Goal: Transaction & Acquisition: Book appointment/travel/reservation

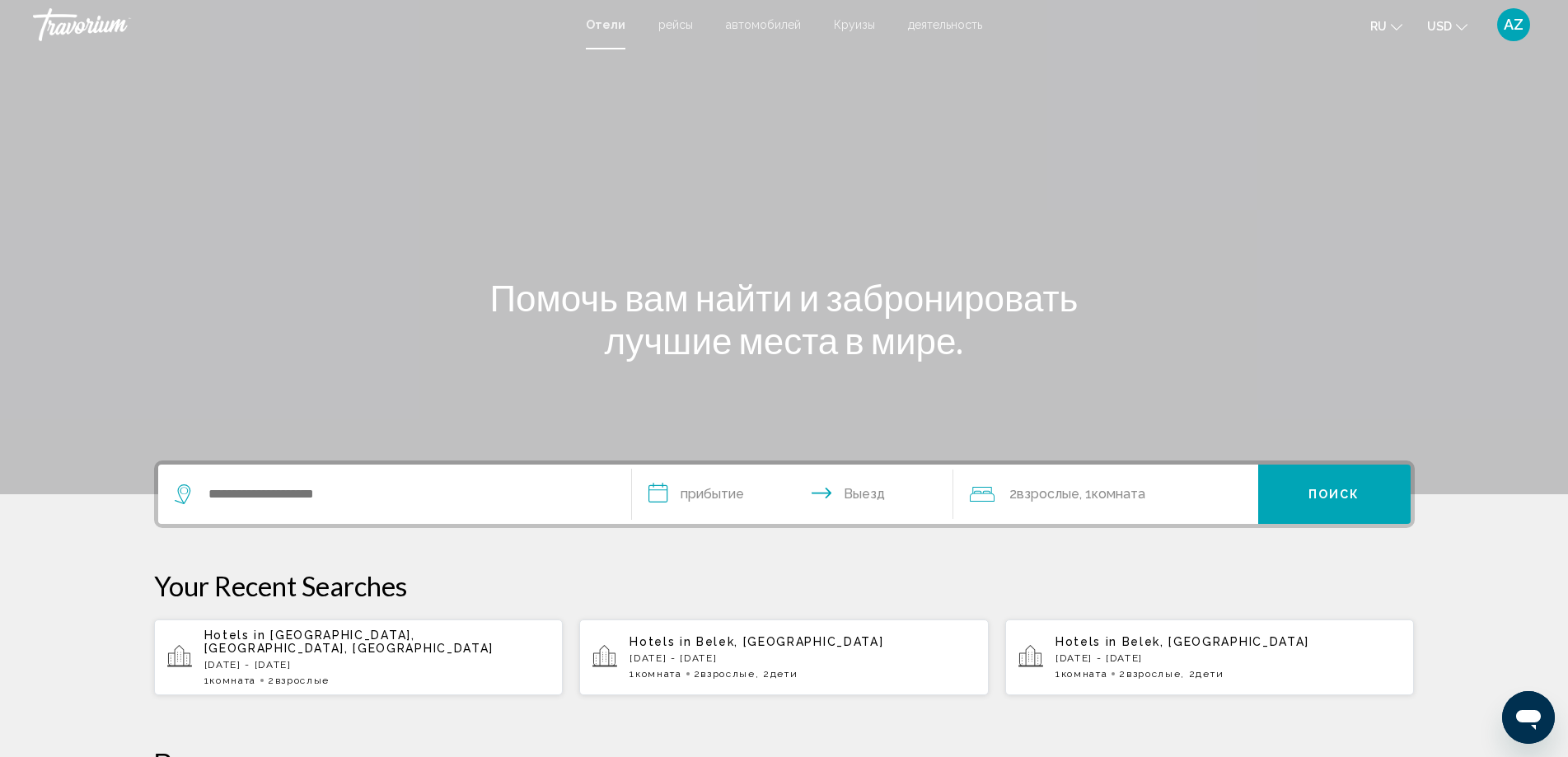
click at [316, 639] on span "[GEOGRAPHIC_DATA], [GEOGRAPHIC_DATA], [GEOGRAPHIC_DATA]" at bounding box center [349, 642] width 289 height 26
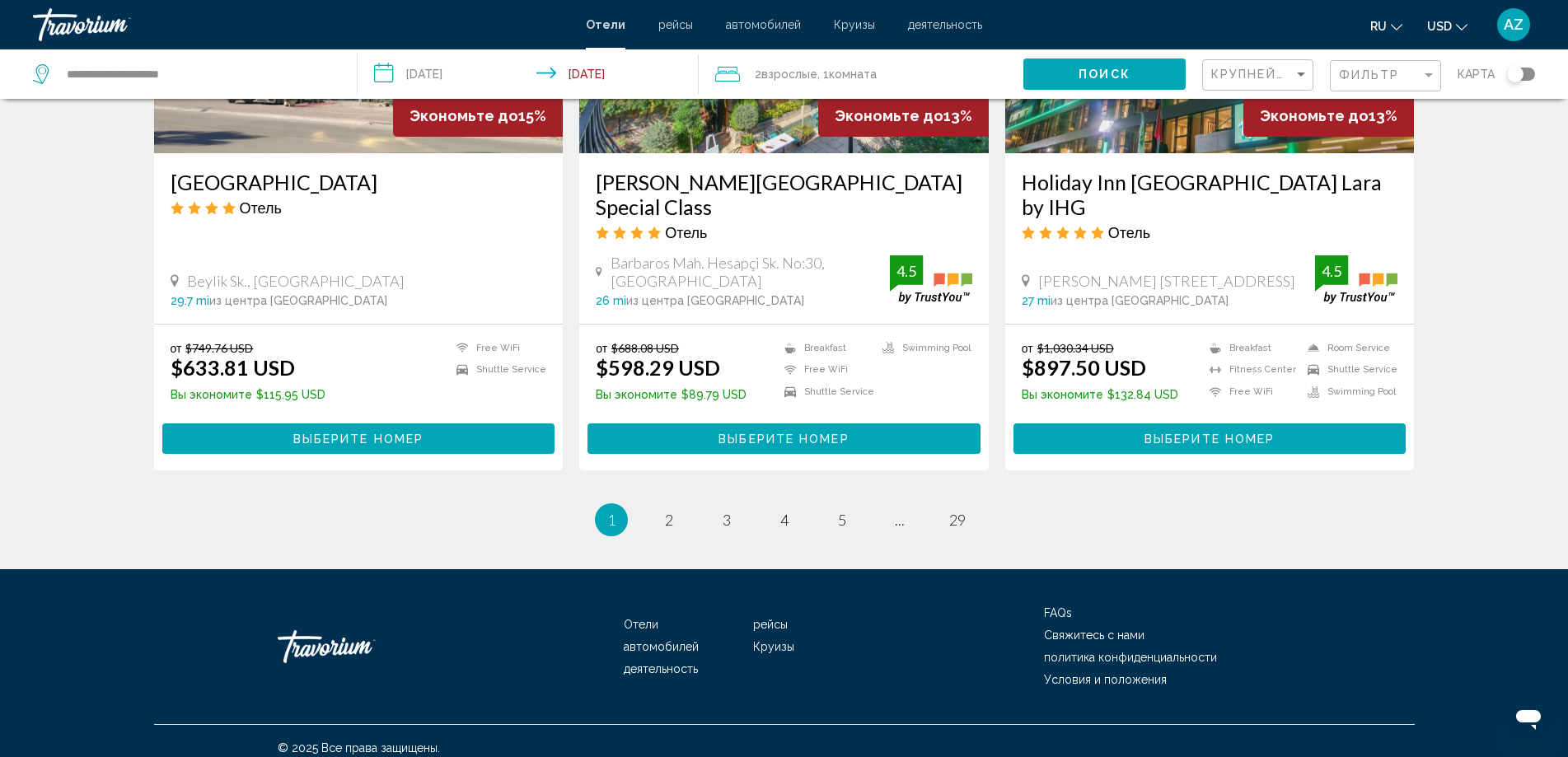
scroll to position [2047, 0]
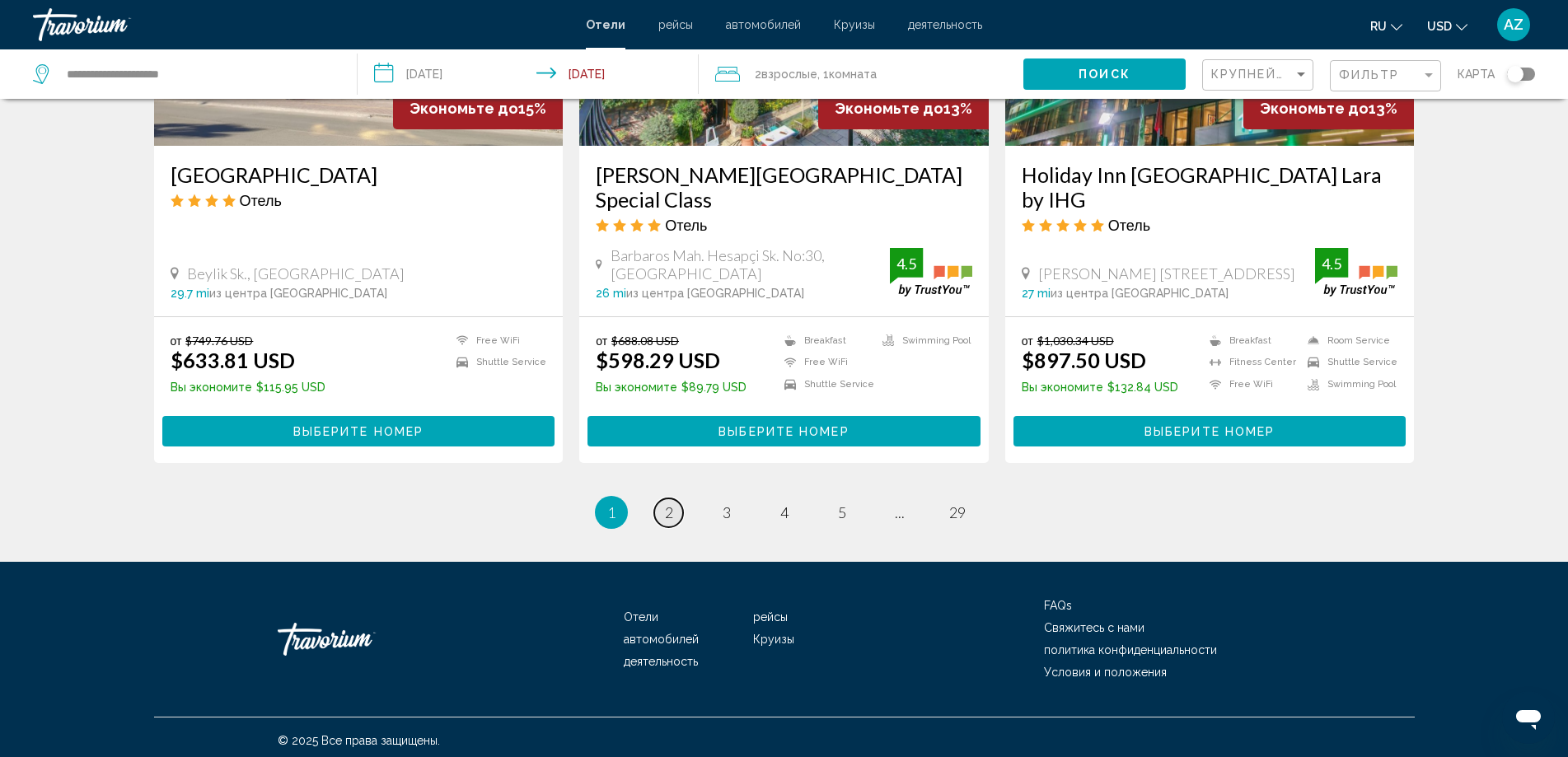
click at [670, 506] on span "2" at bounding box center [669, 513] width 8 height 18
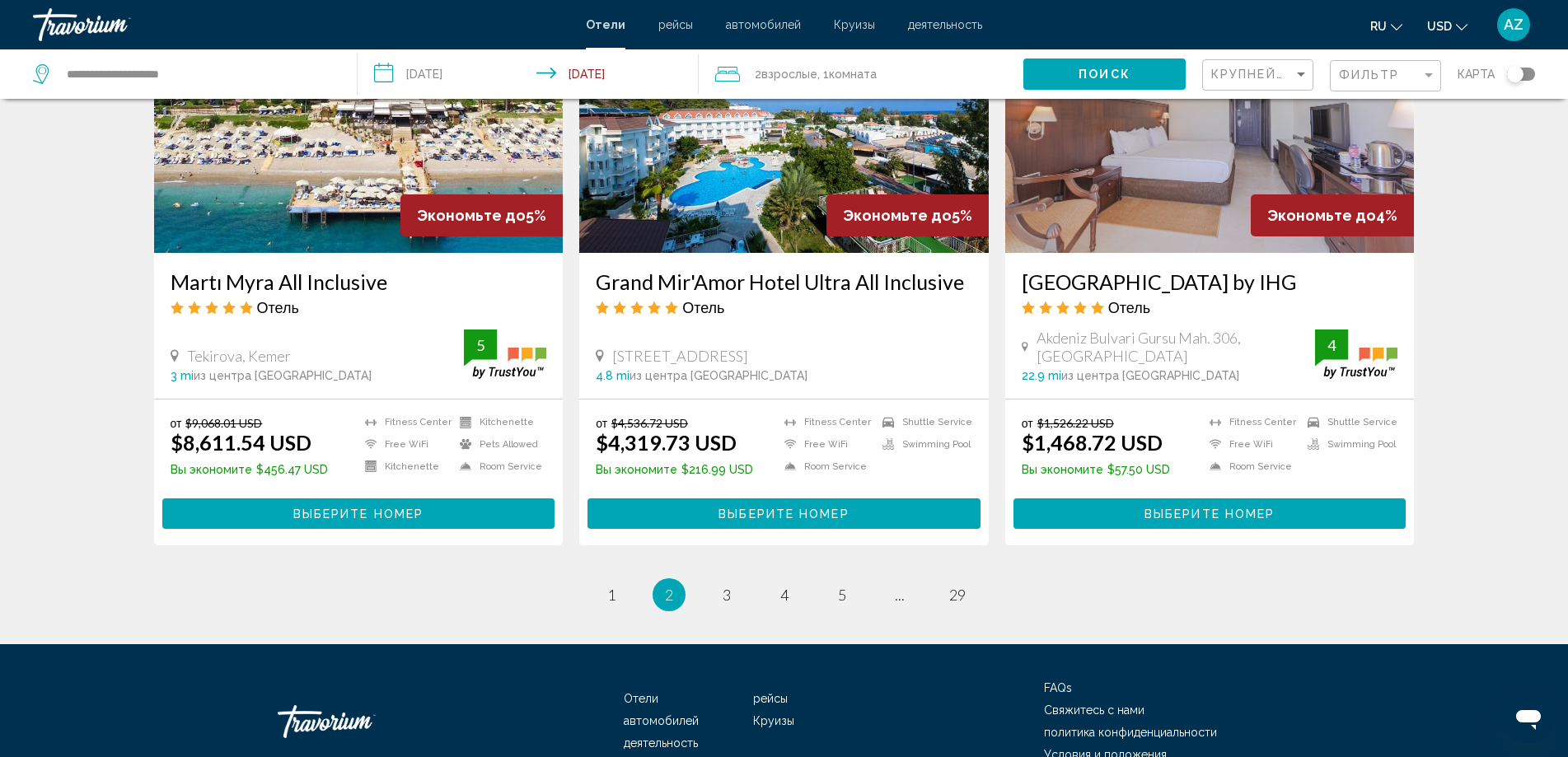
scroll to position [2022, 0]
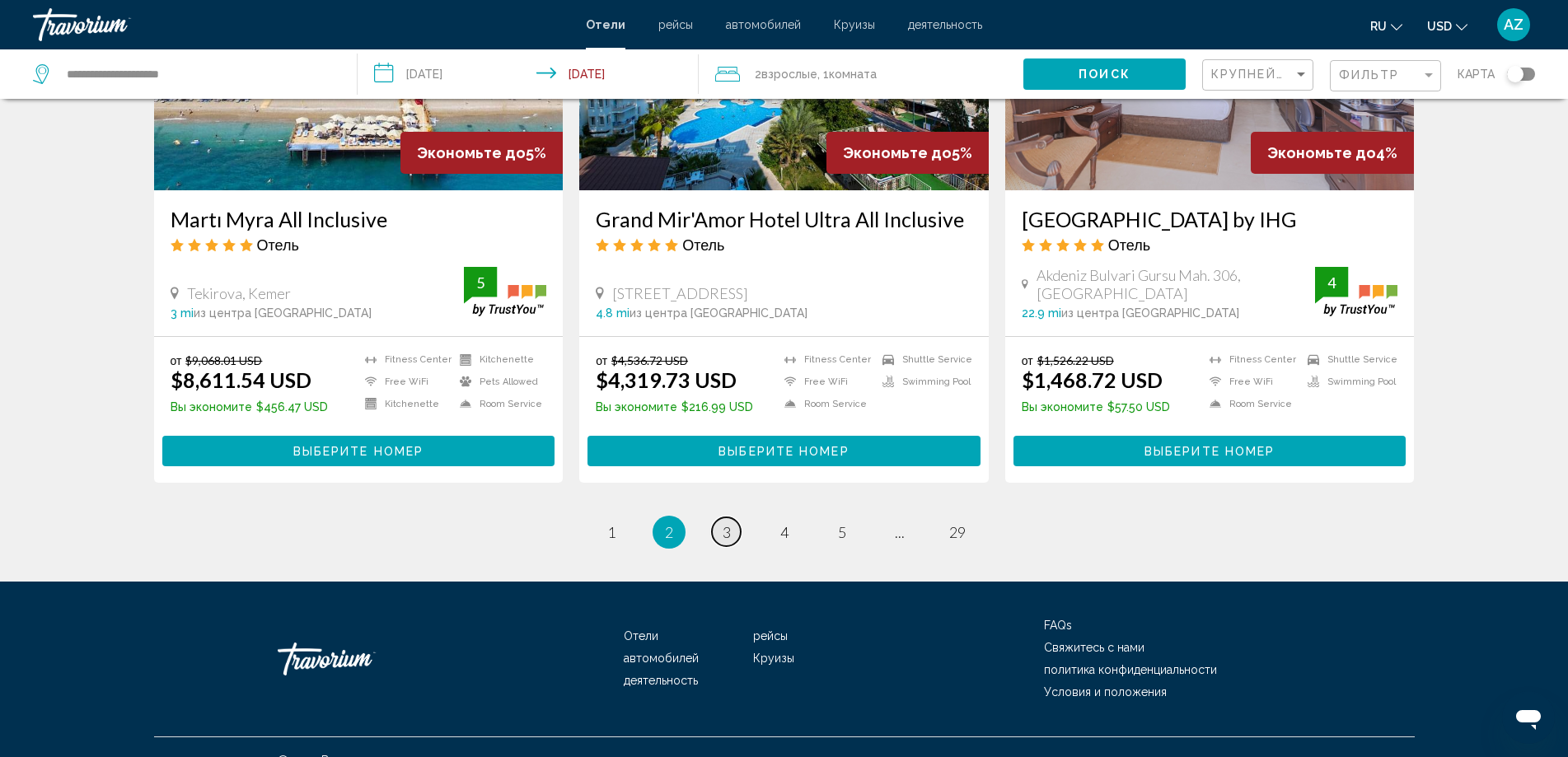
click at [721, 517] on link "page 3" at bounding box center [726, 532] width 29 height 29
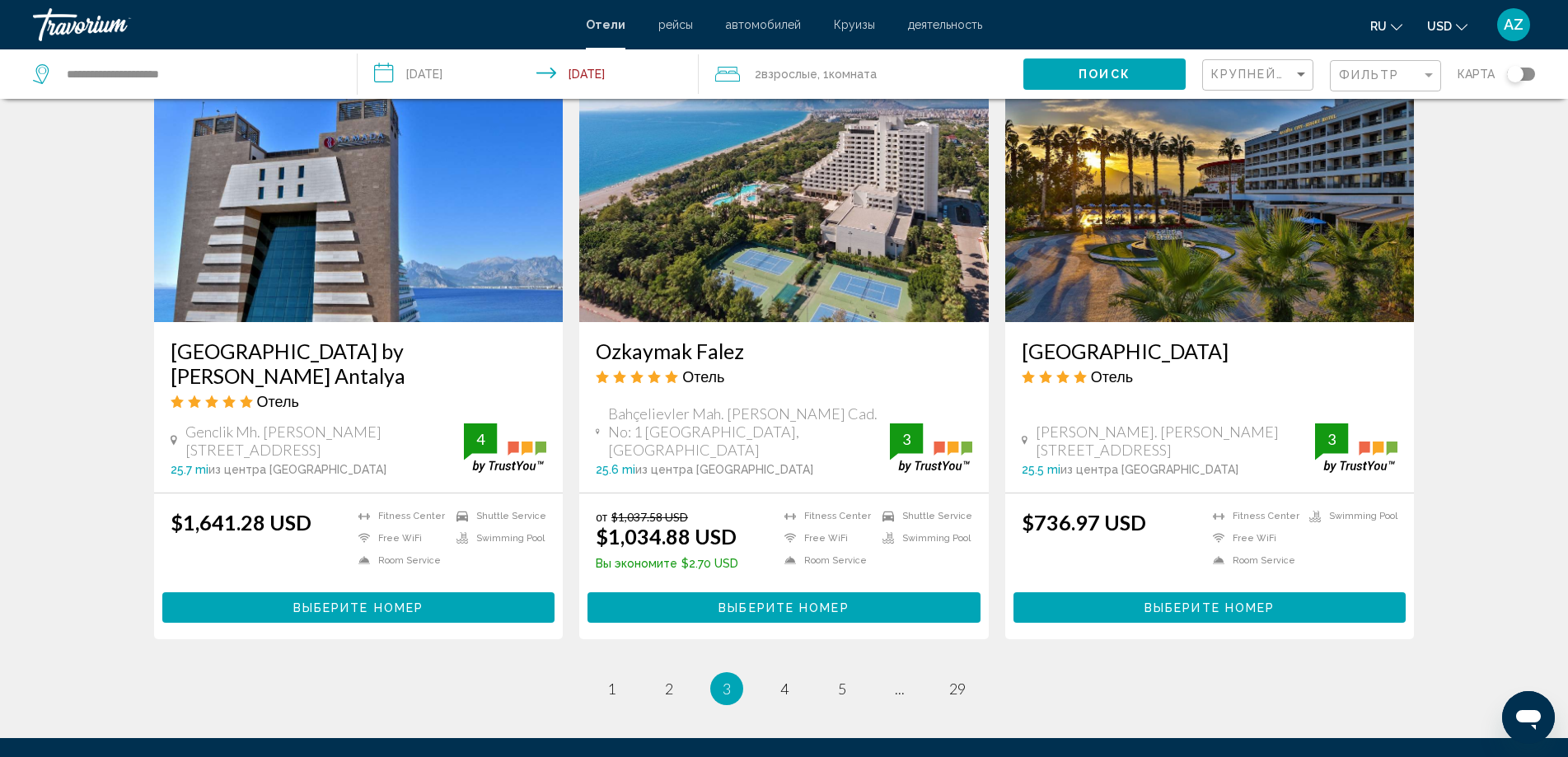
scroll to position [2048, 0]
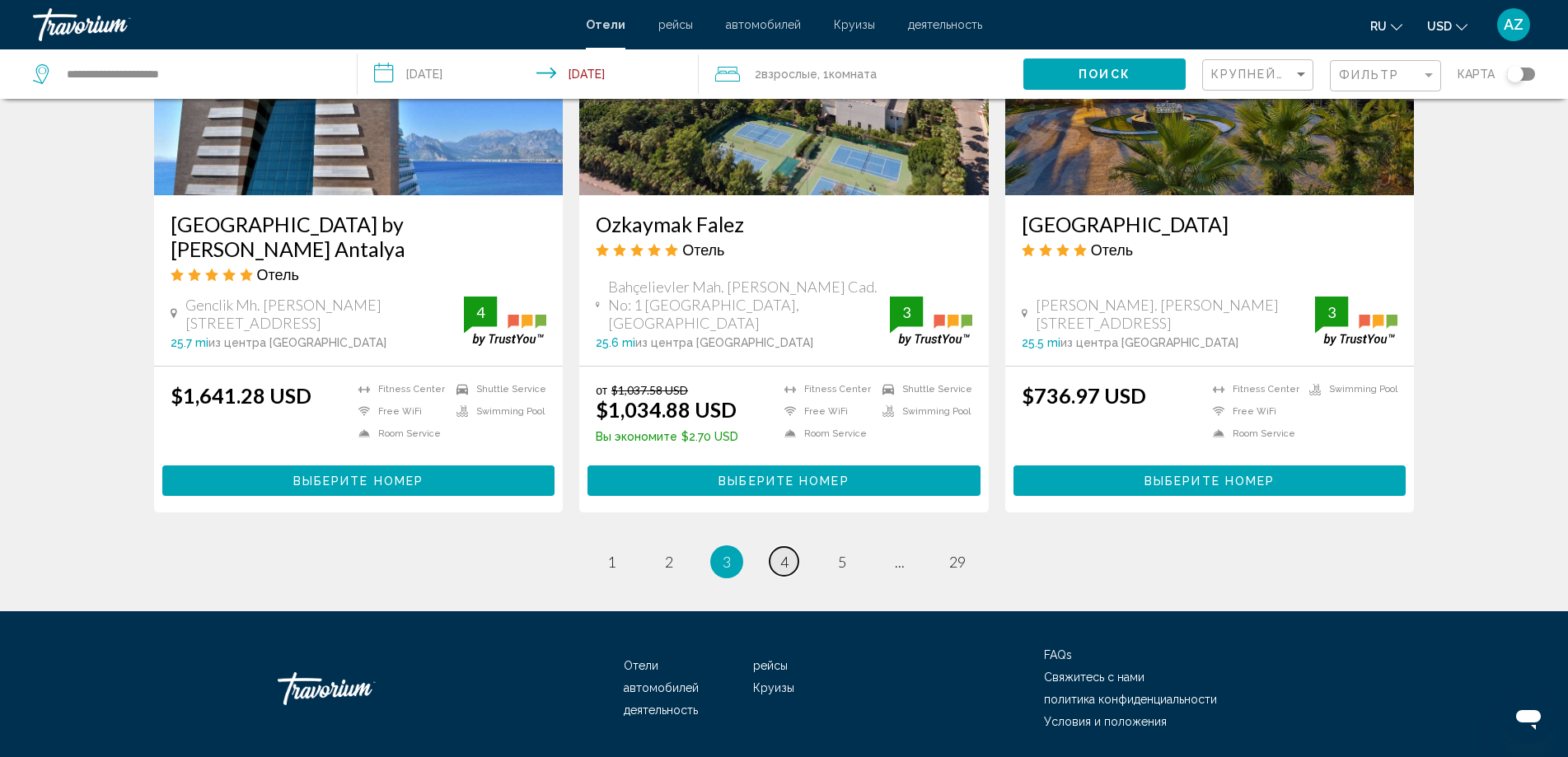
click at [778, 547] on link "page 4" at bounding box center [784, 561] width 29 height 29
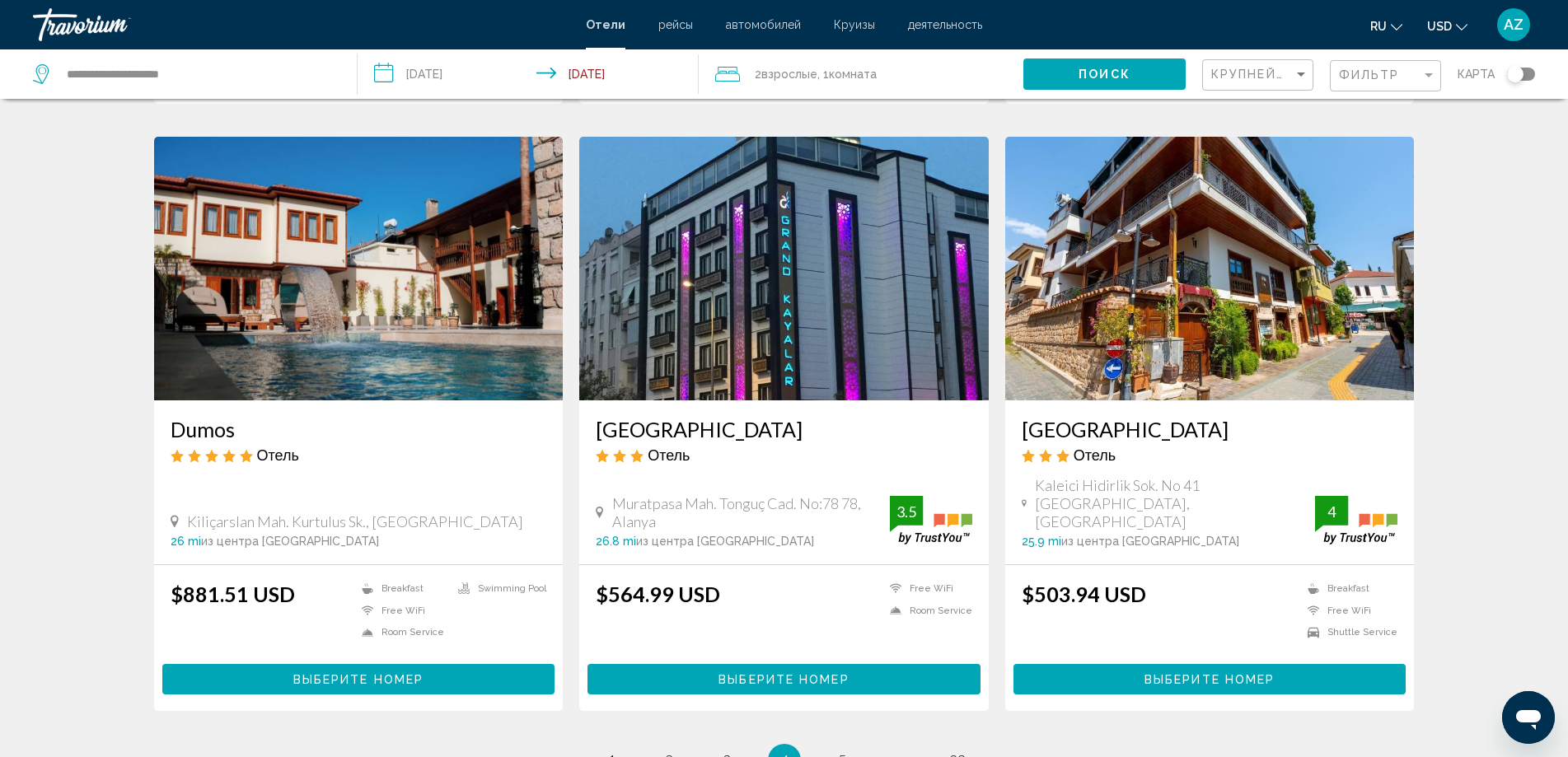
scroll to position [2047, 0]
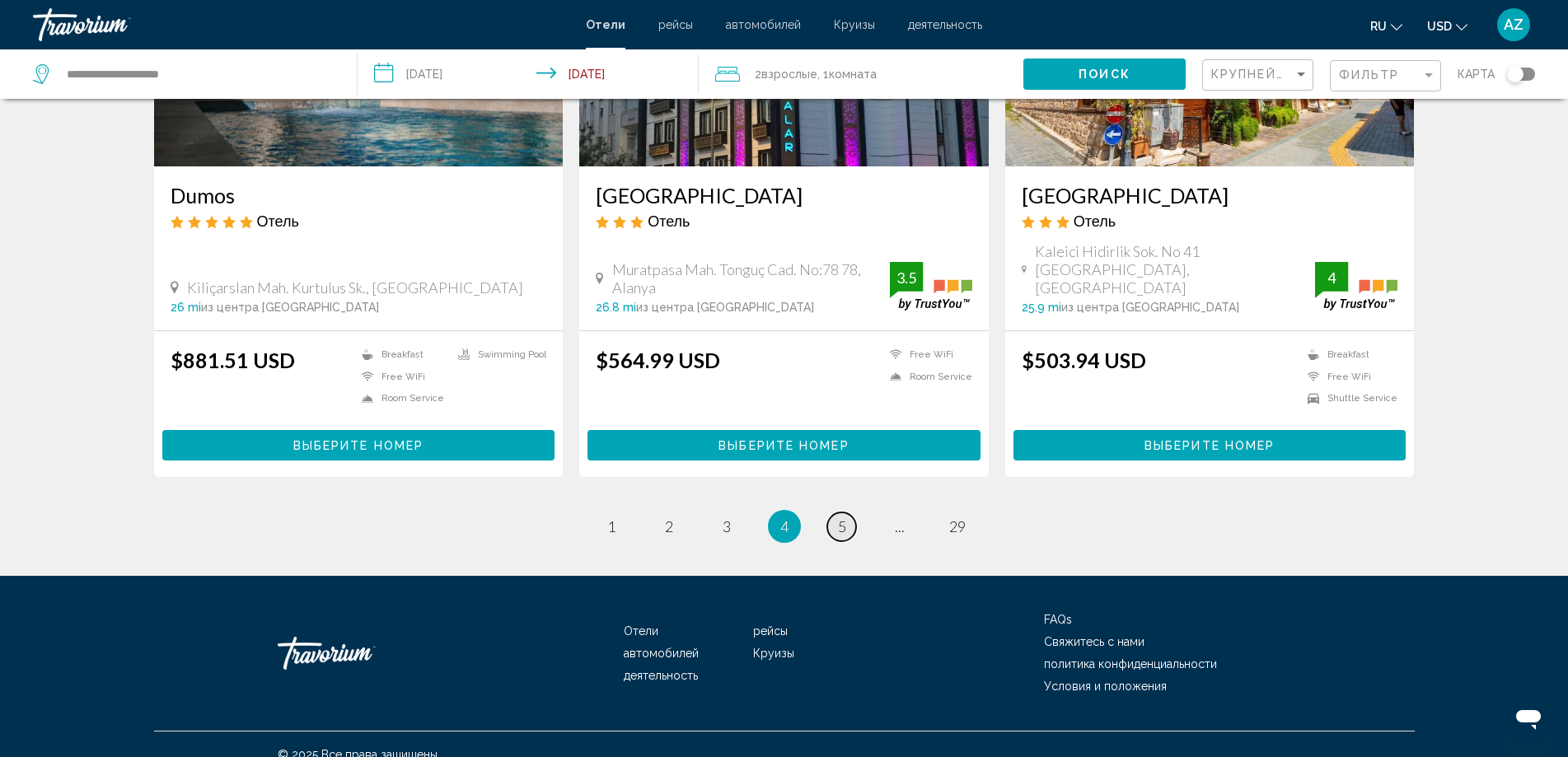
click at [844, 517] on span "5" at bounding box center [842, 526] width 8 height 18
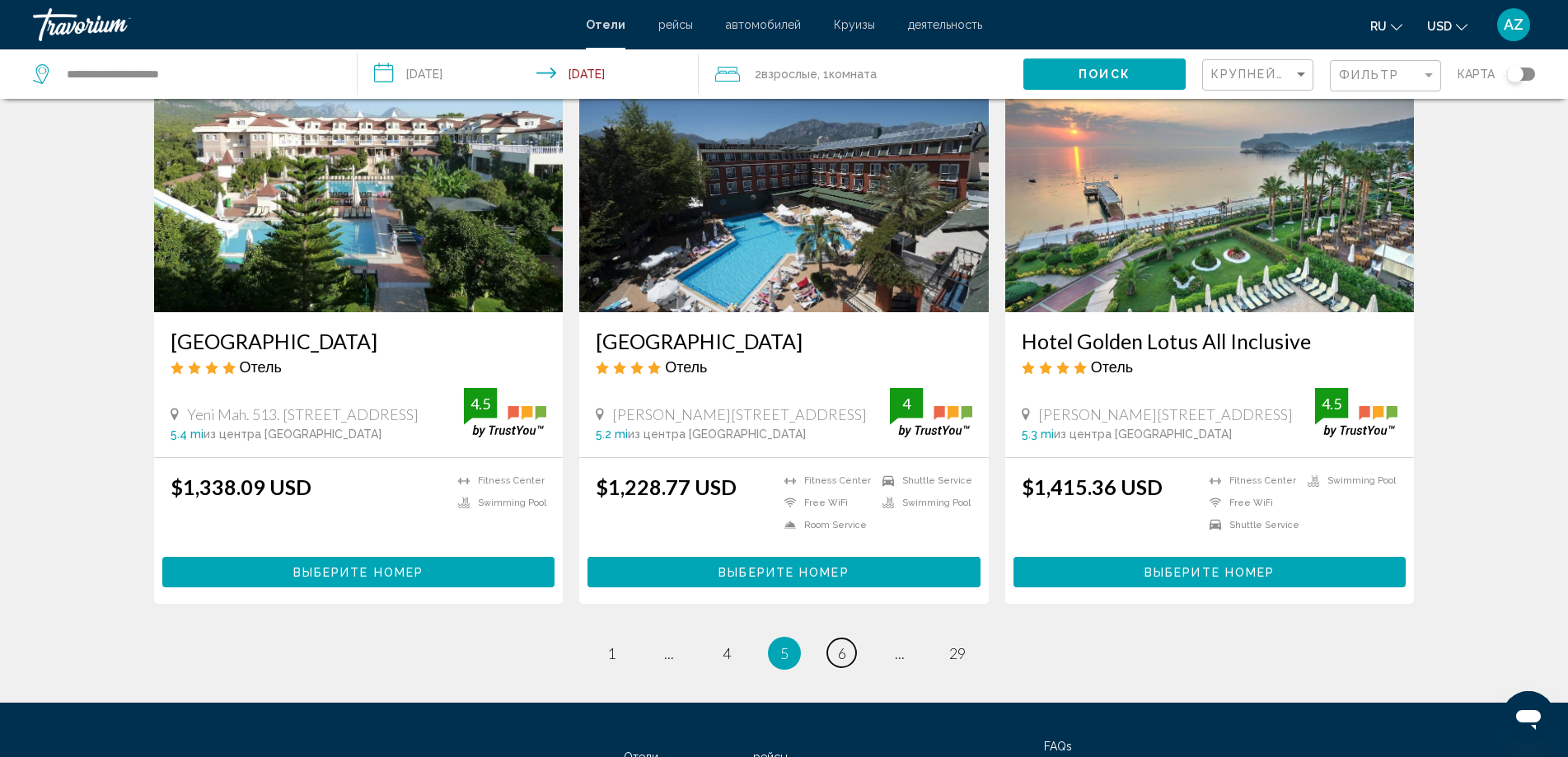
scroll to position [1895, 0]
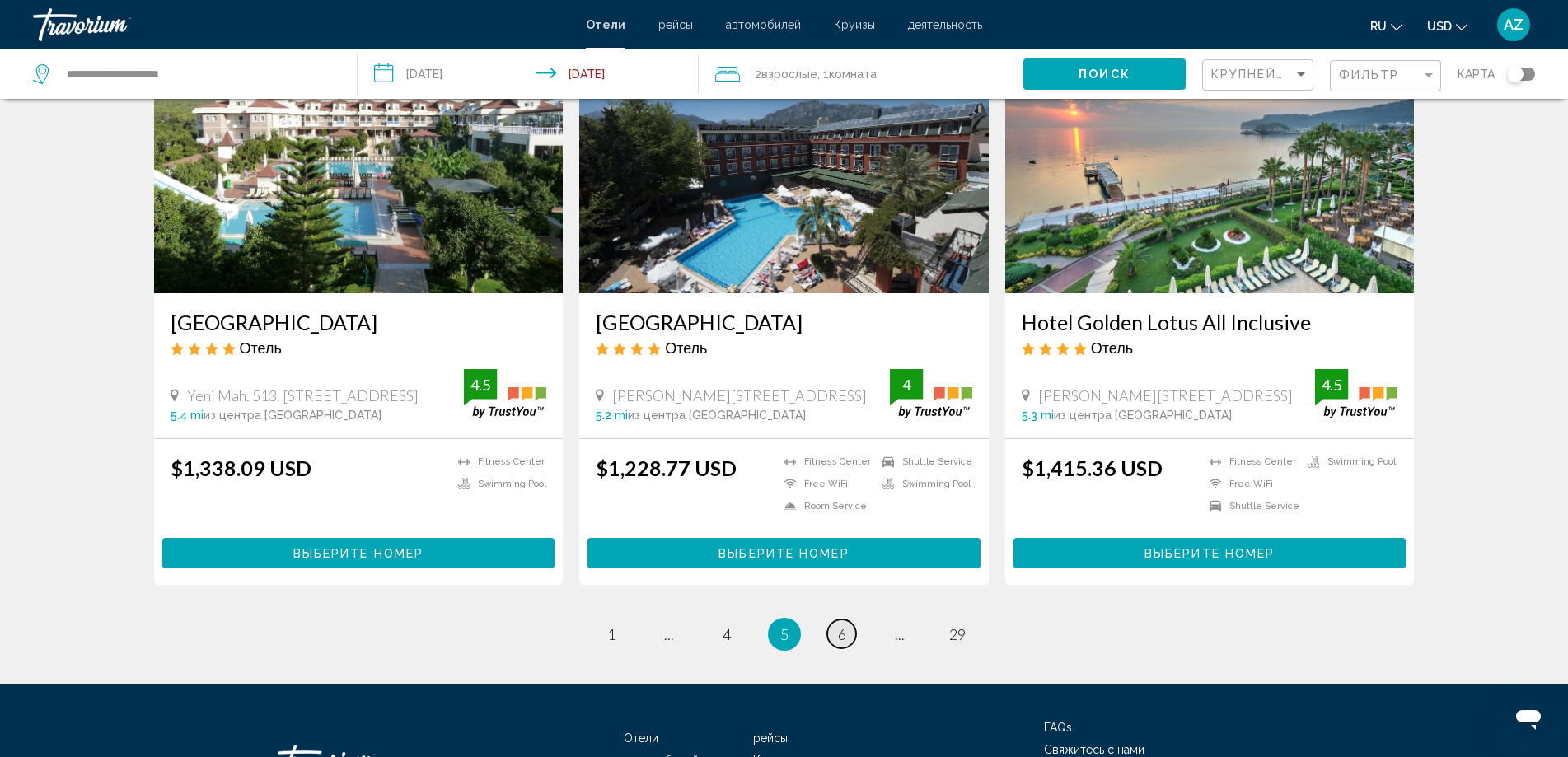
click at [836, 623] on link "page 6" at bounding box center [842, 634] width 29 height 29
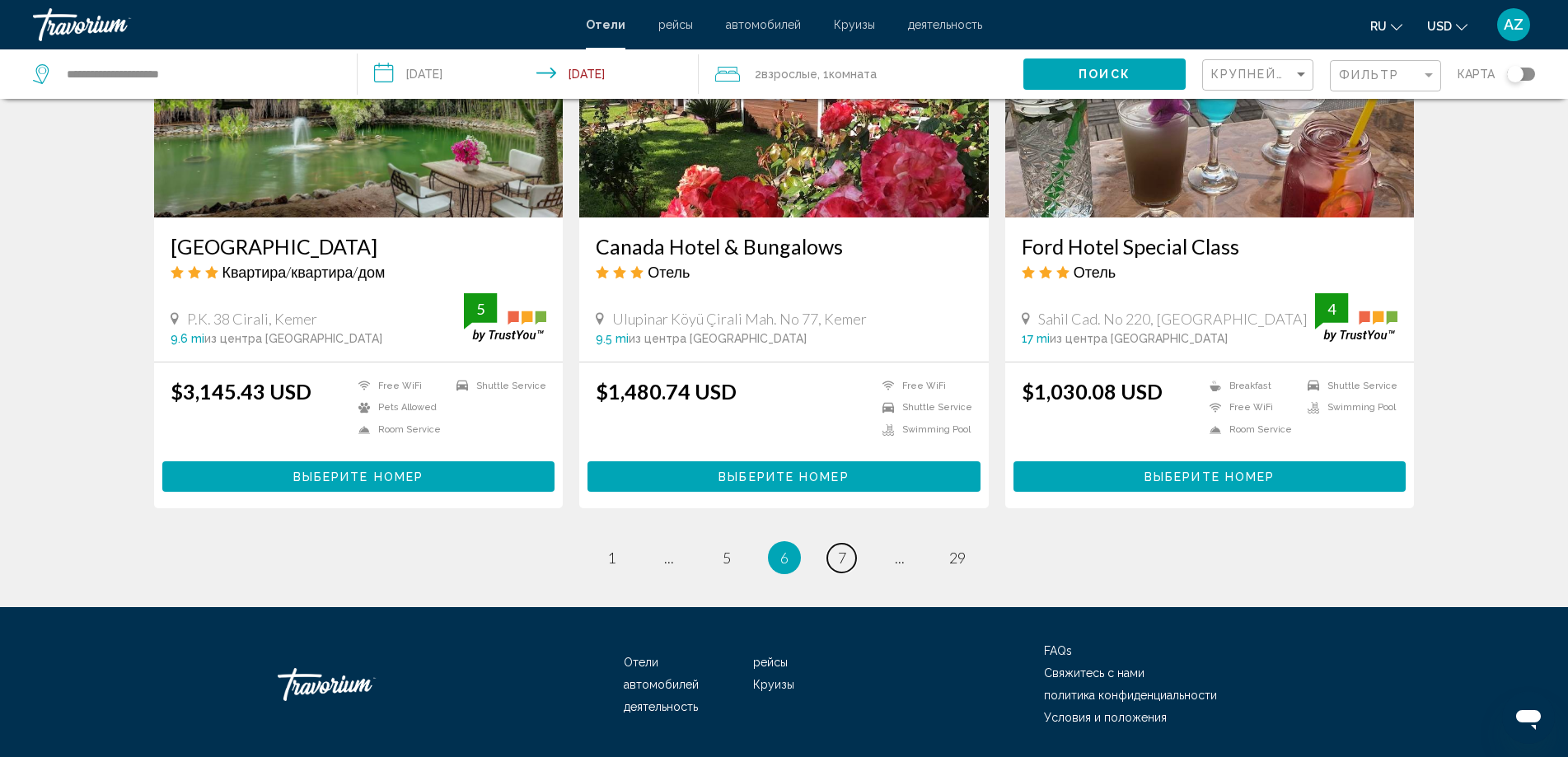
scroll to position [2011, 0]
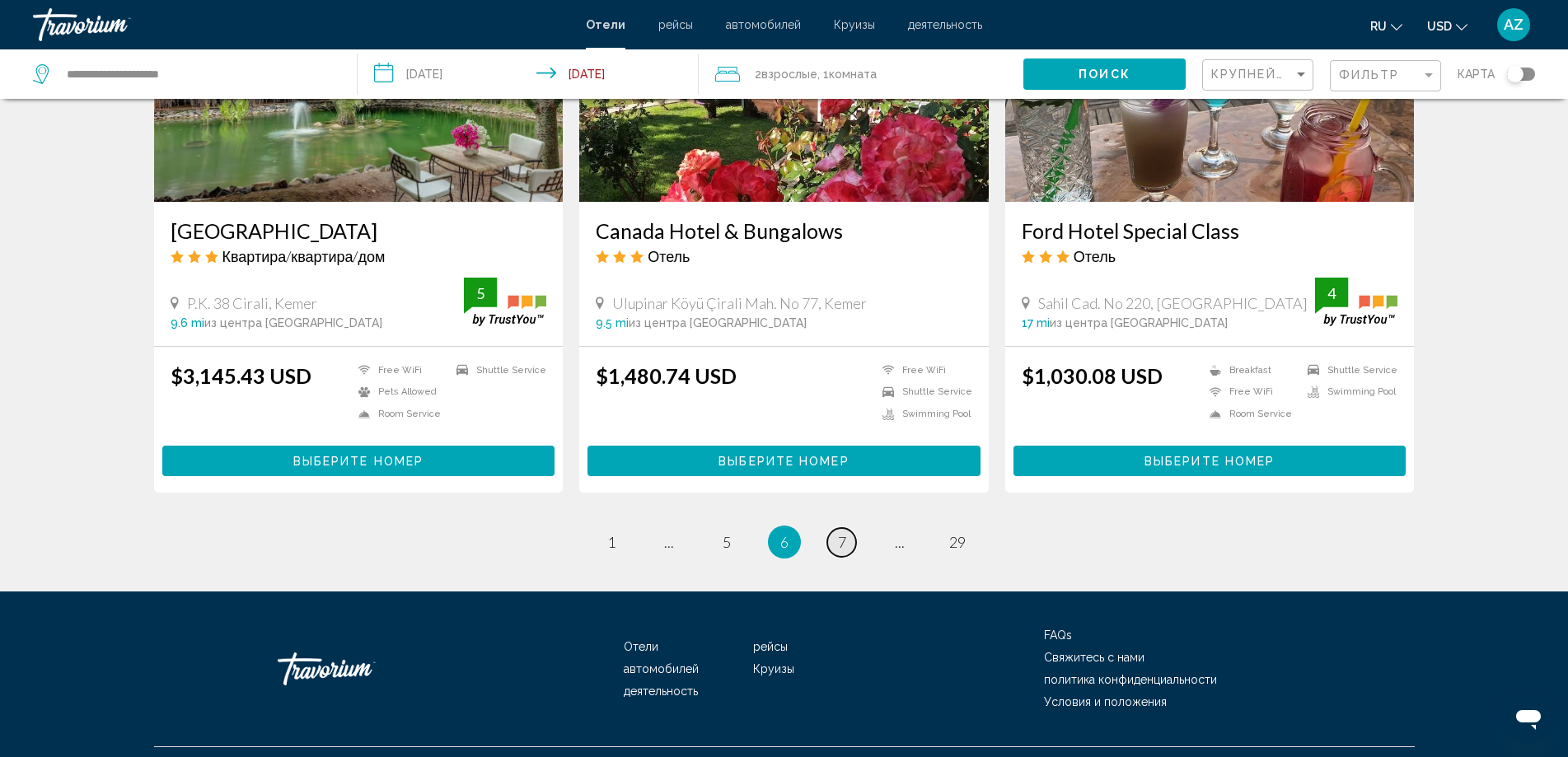
click at [843, 534] on span "7" at bounding box center [842, 543] width 8 height 18
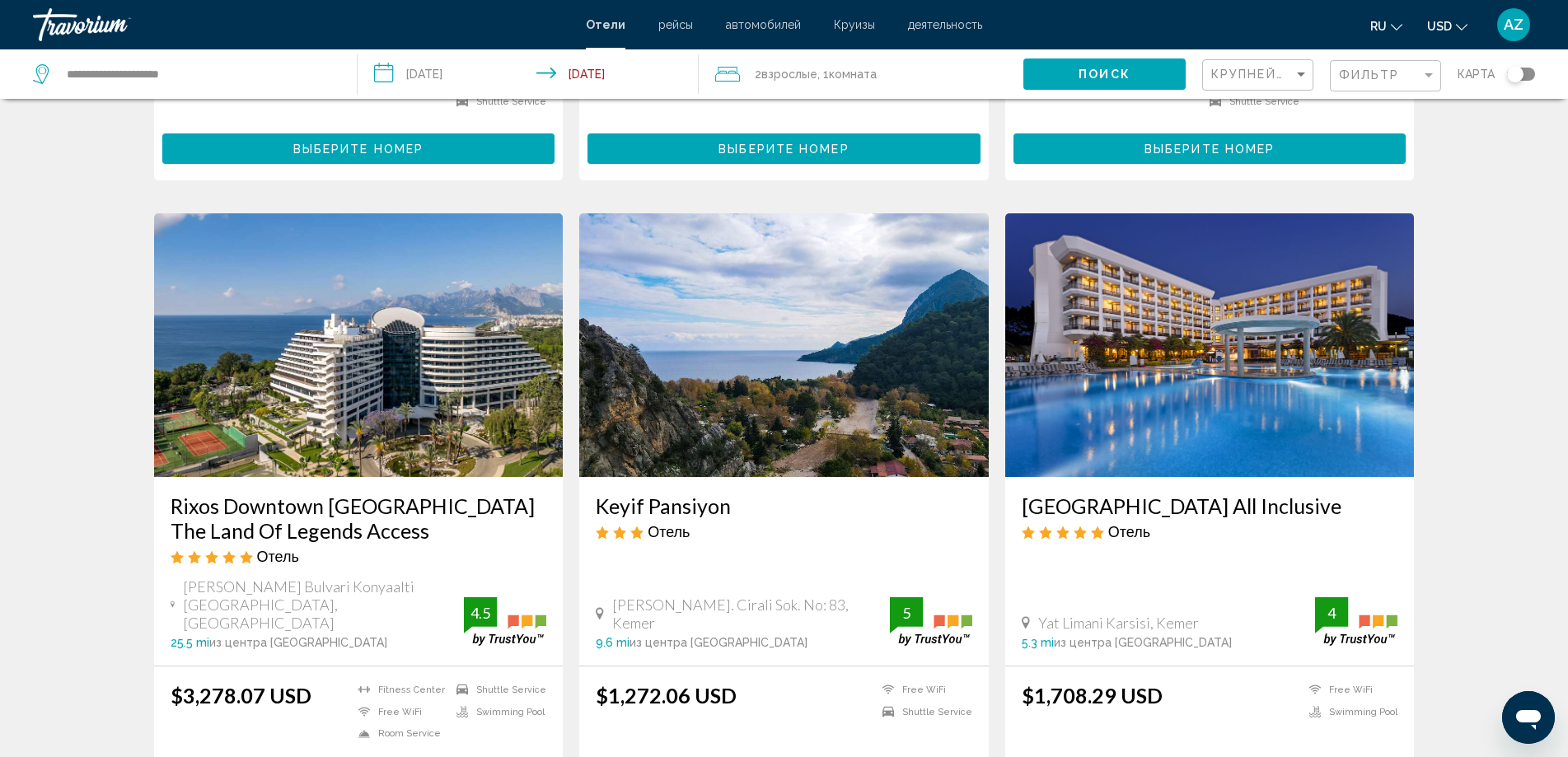
scroll to position [1833, 0]
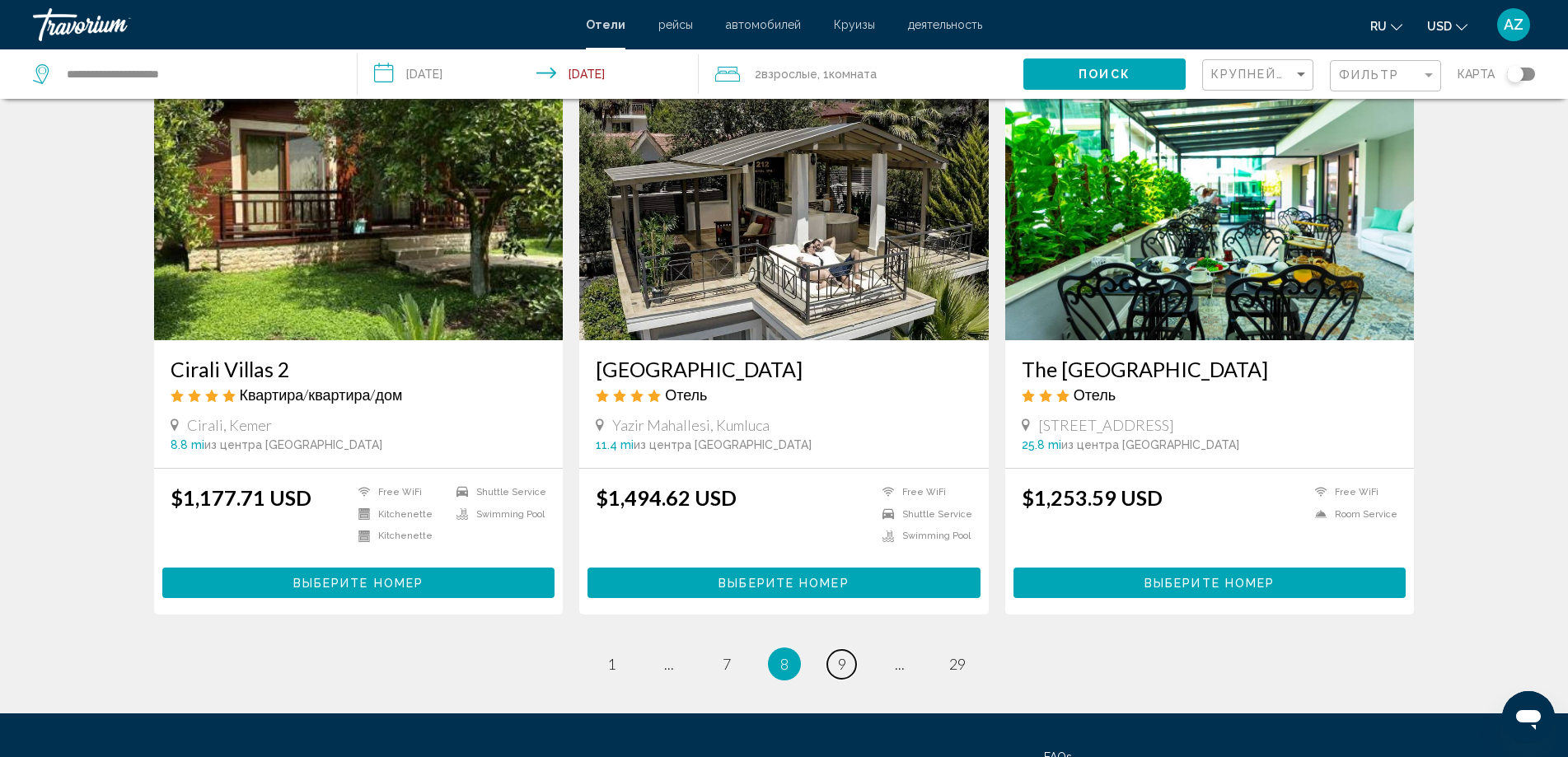
scroll to position [1895, 0]
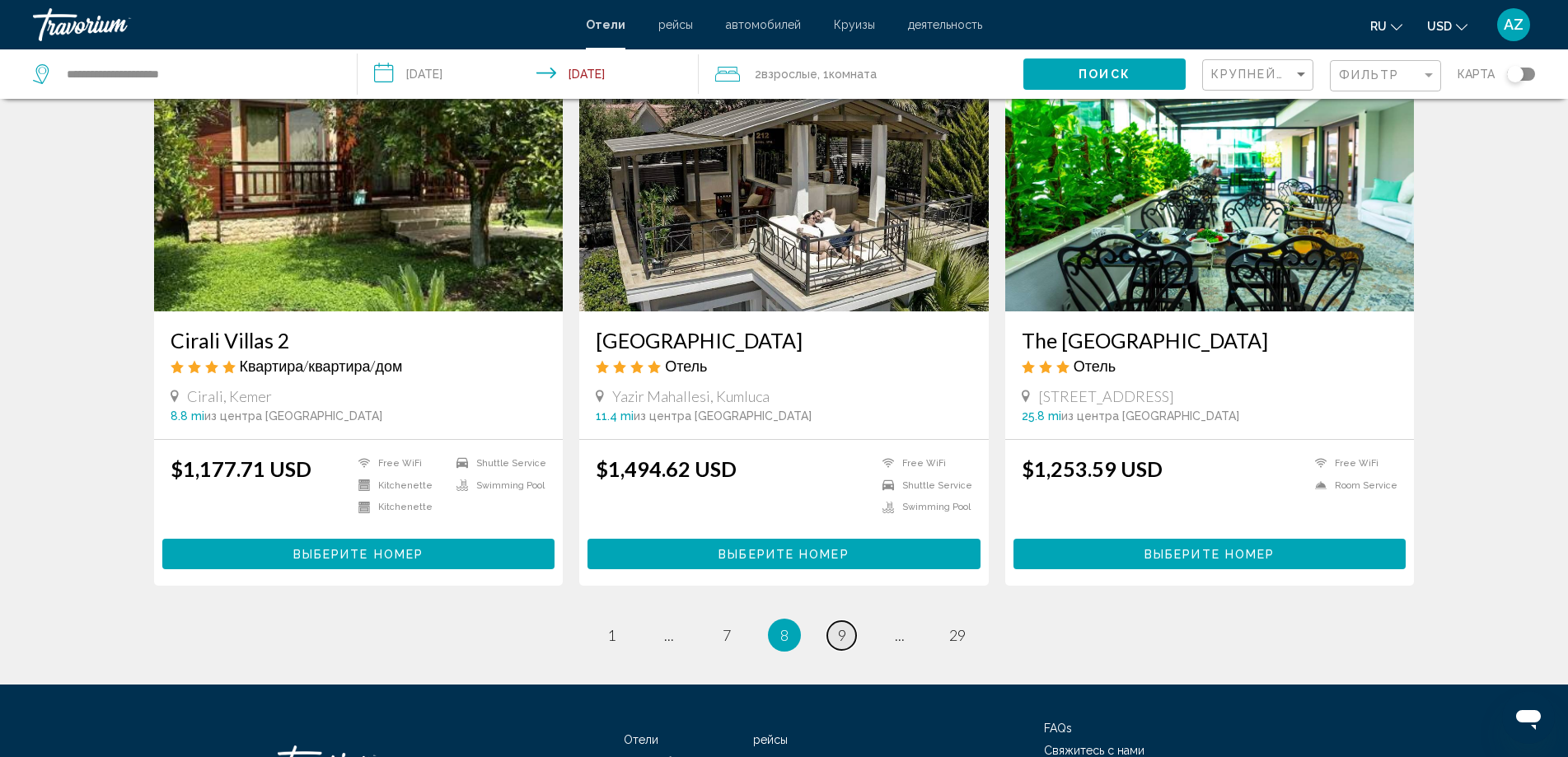
click at [841, 626] on span "9" at bounding box center [842, 635] width 8 height 18
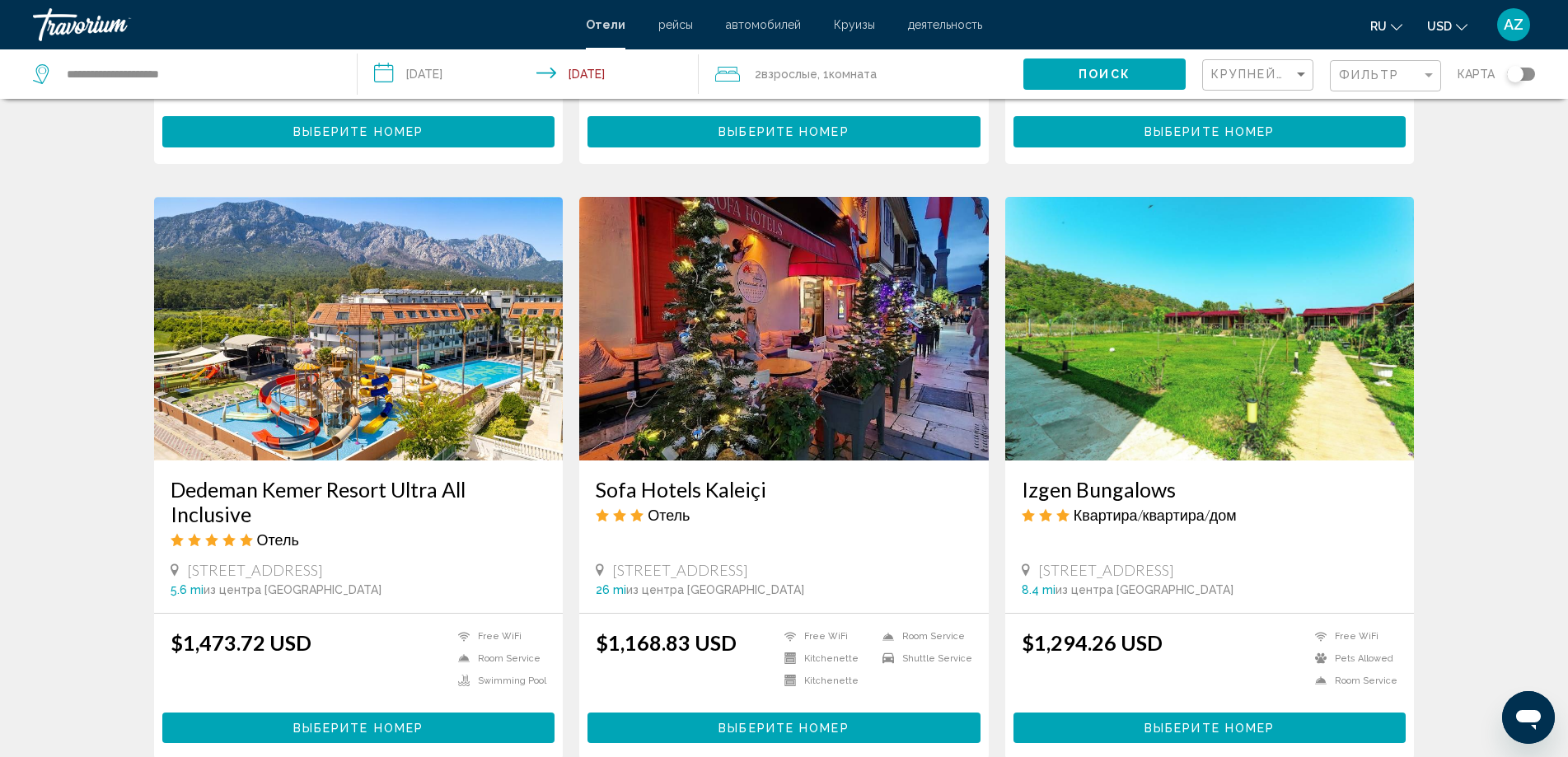
scroll to position [1715, 0]
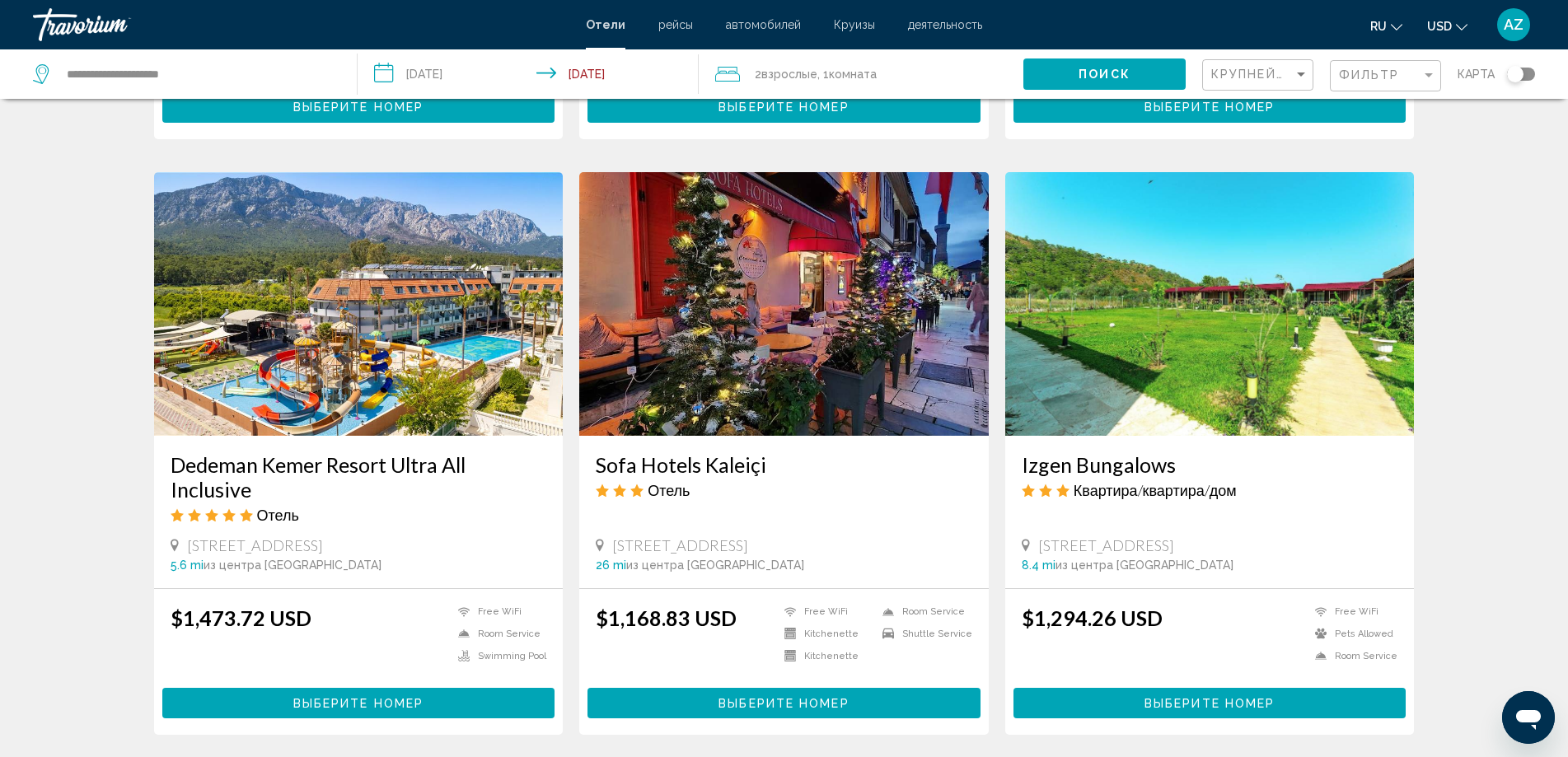
click at [379, 346] on img "Main content" at bounding box center [359, 304] width 409 height 264
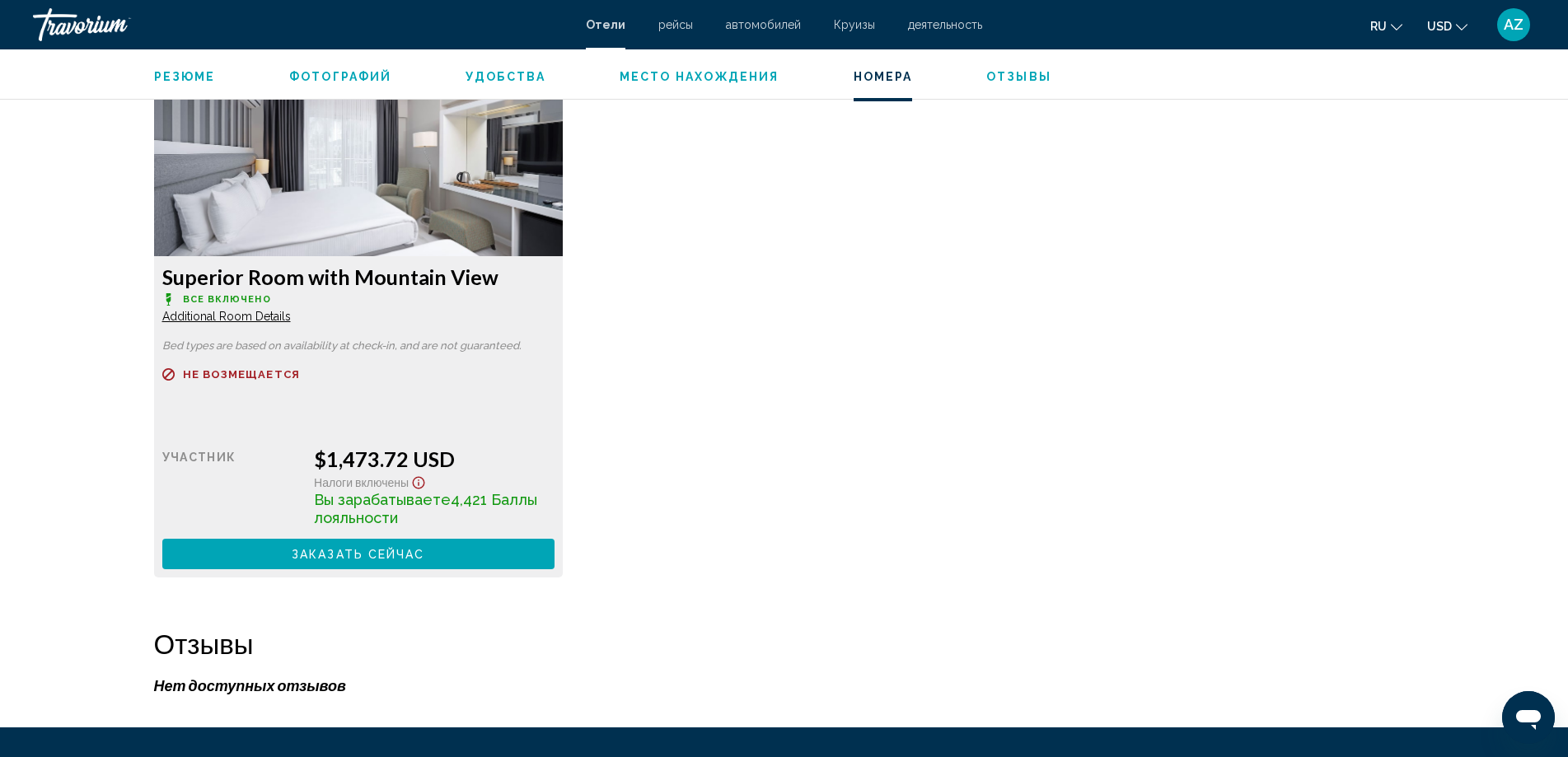
scroll to position [2307, 0]
